Goal: Information Seeking & Learning: Check status

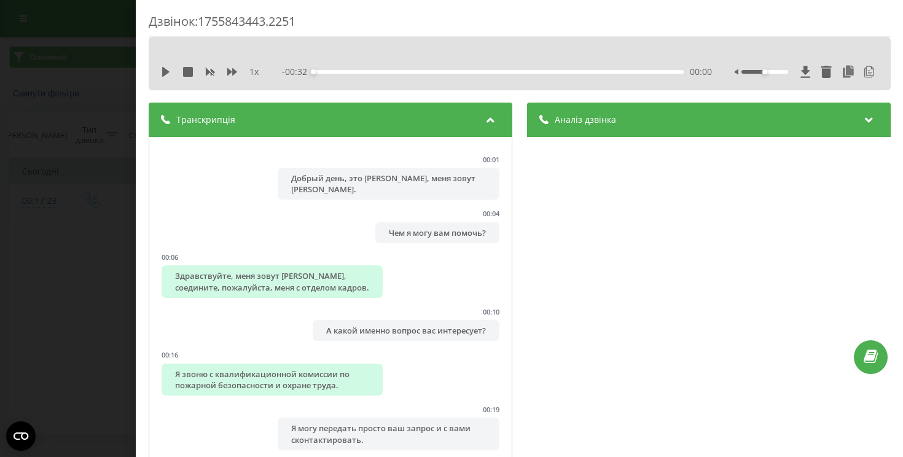
click at [89, 50] on div "Дзвінок : 1755843443.2251 1 x - 00:32 00:00 00:00 Транскрипція 00:01 Добрый ден…" at bounding box center [451, 228] width 903 height 457
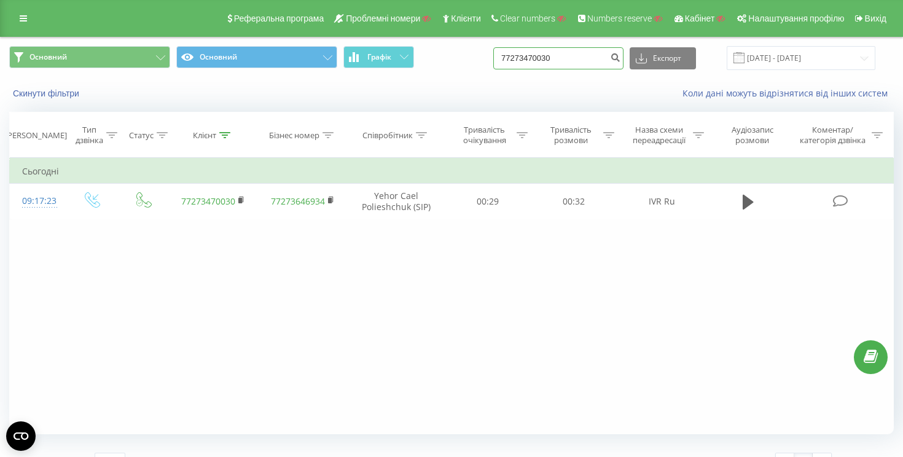
click at [572, 57] on input "77273470030" at bounding box center [558, 58] width 130 height 22
paste input "380932721866"
type input "380932721866"
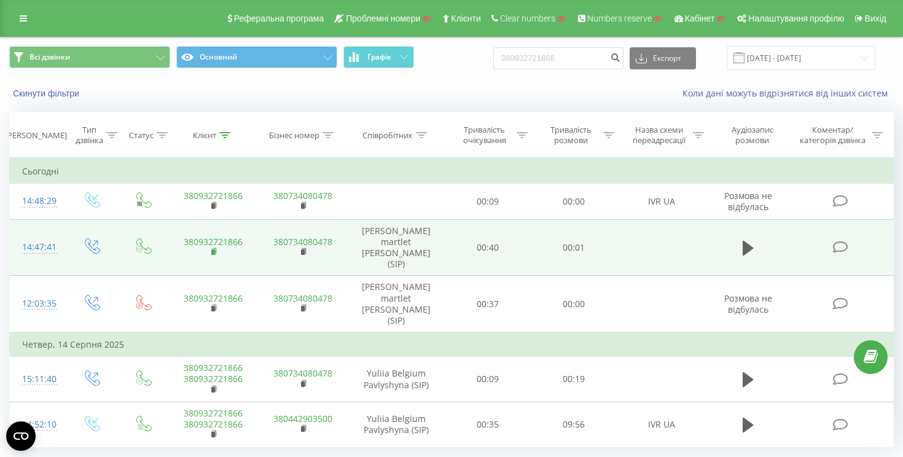
click at [211, 249] on rect at bounding box center [213, 252] width 4 height 6
